Goal: Navigation & Orientation: Find specific page/section

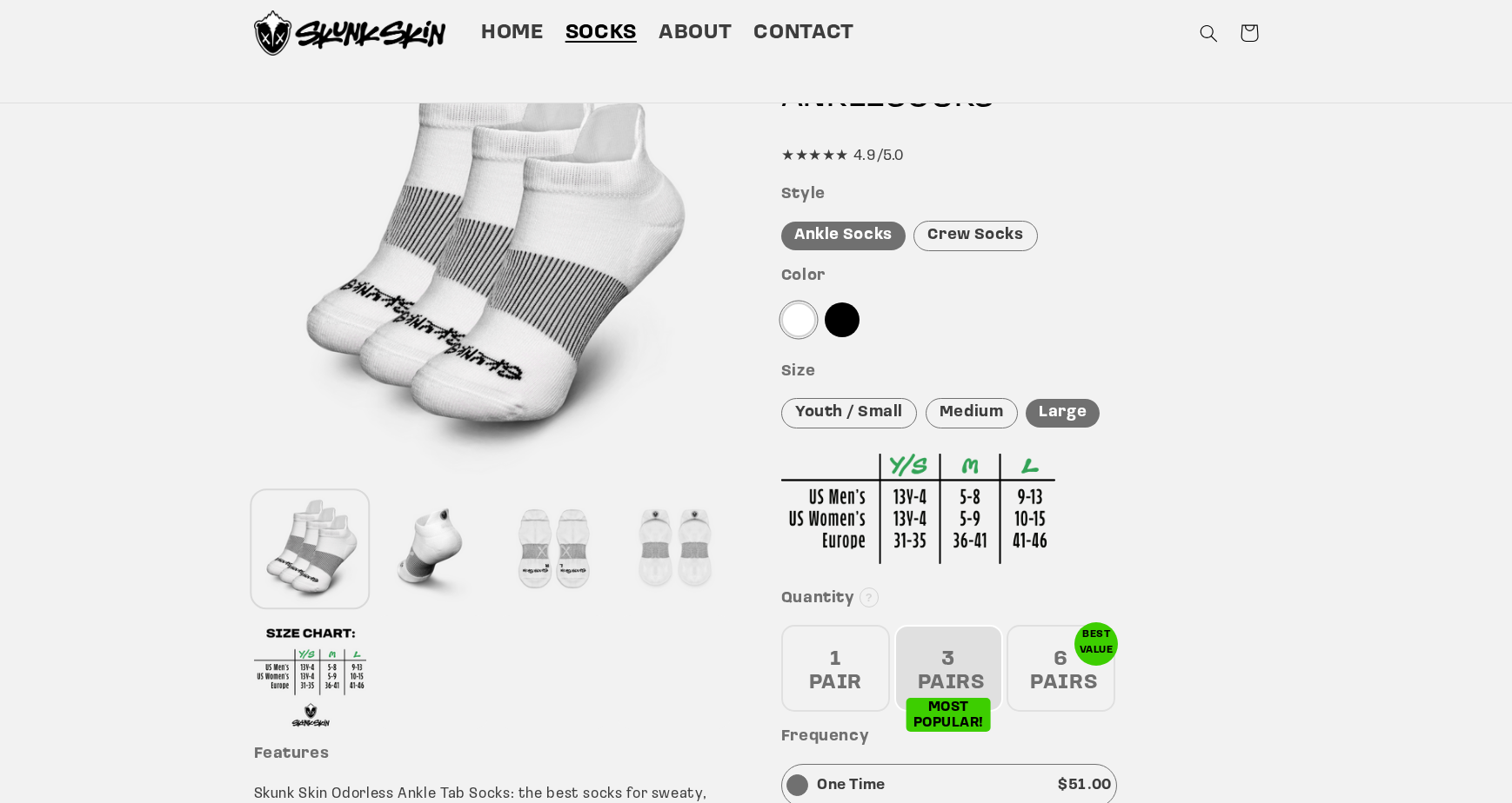
scroll to position [108, 0]
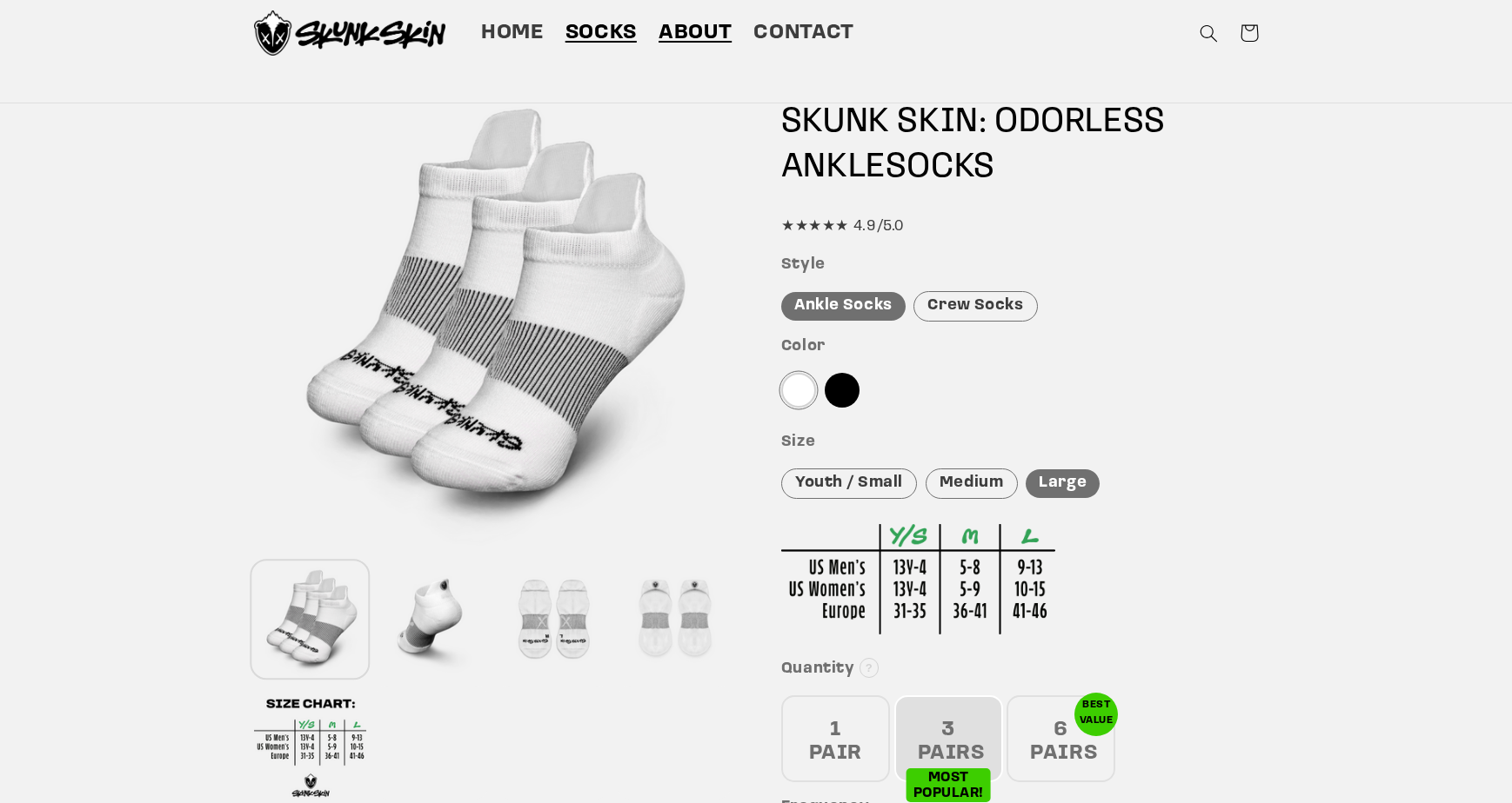
click at [675, 29] on span "About" at bounding box center [695, 33] width 73 height 27
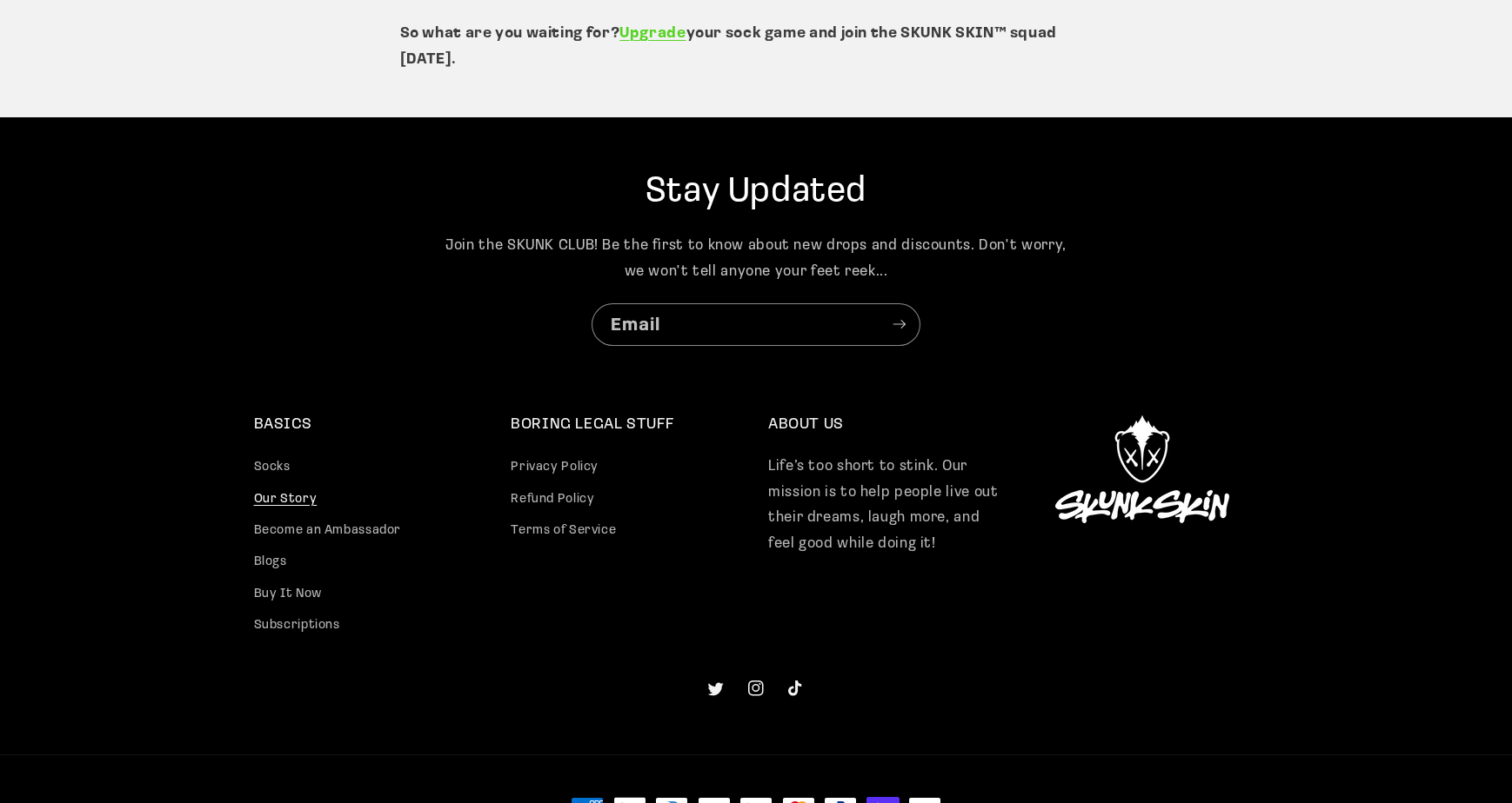
scroll to position [4315, 0]
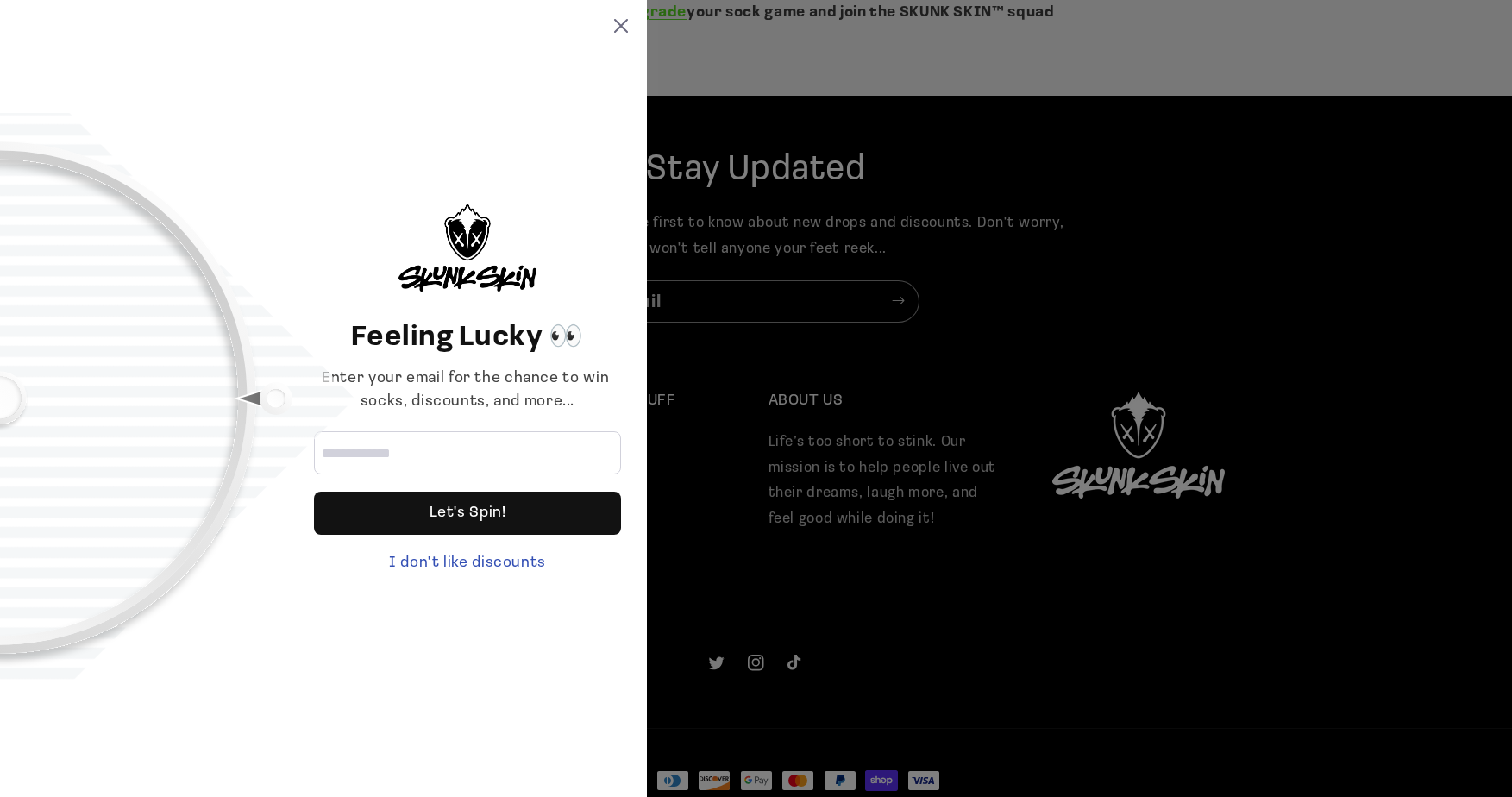
click at [760, 643] on div "Feeling Lucky 👀 Enter your email for the chance to win socks, discounts, and mo…" at bounding box center [756, 398] width 1512 height 797
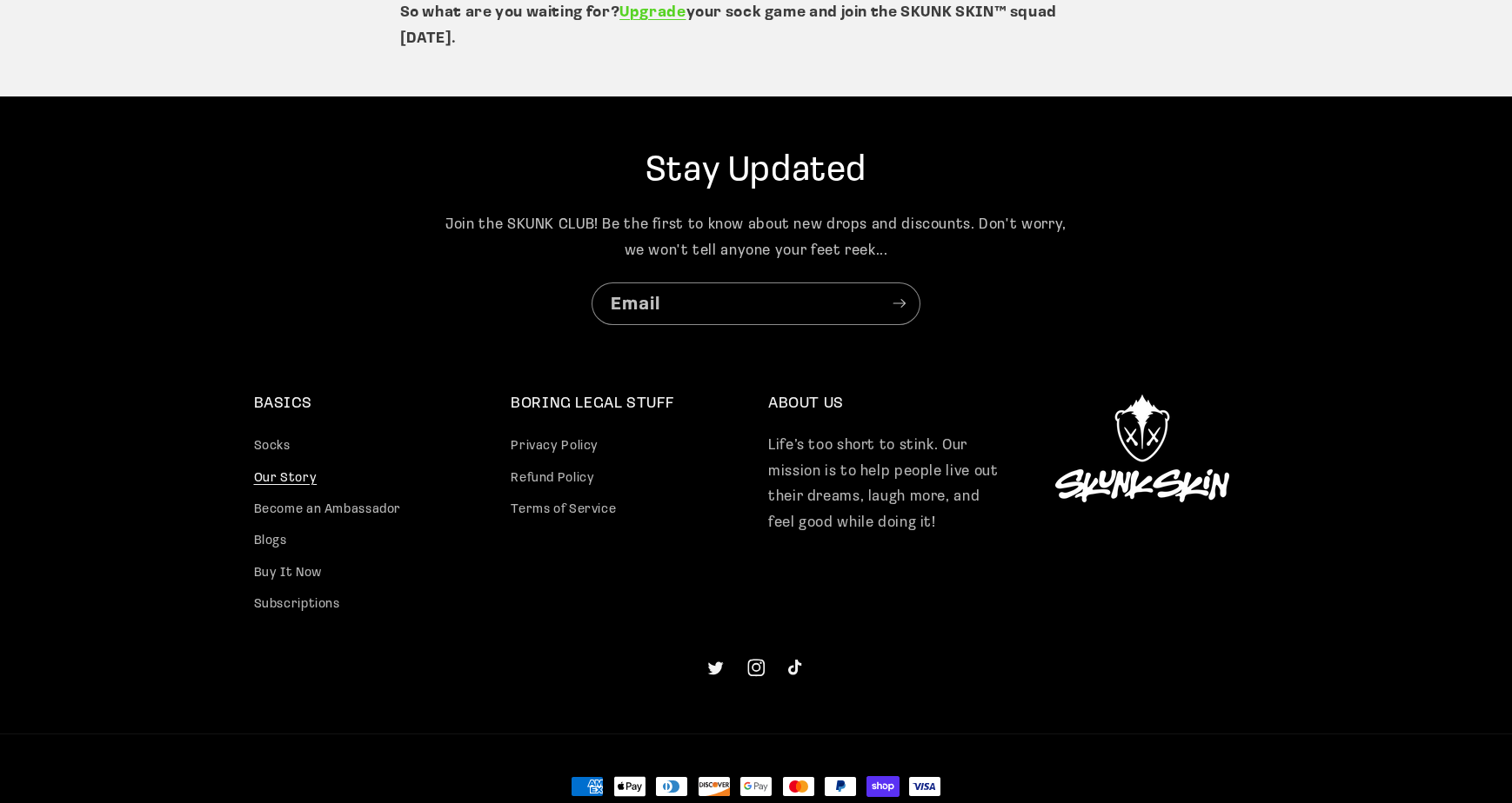
click at [763, 660] on icon at bounding box center [755, 668] width 17 height 17
